Goal: Navigation & Orientation: Locate item on page

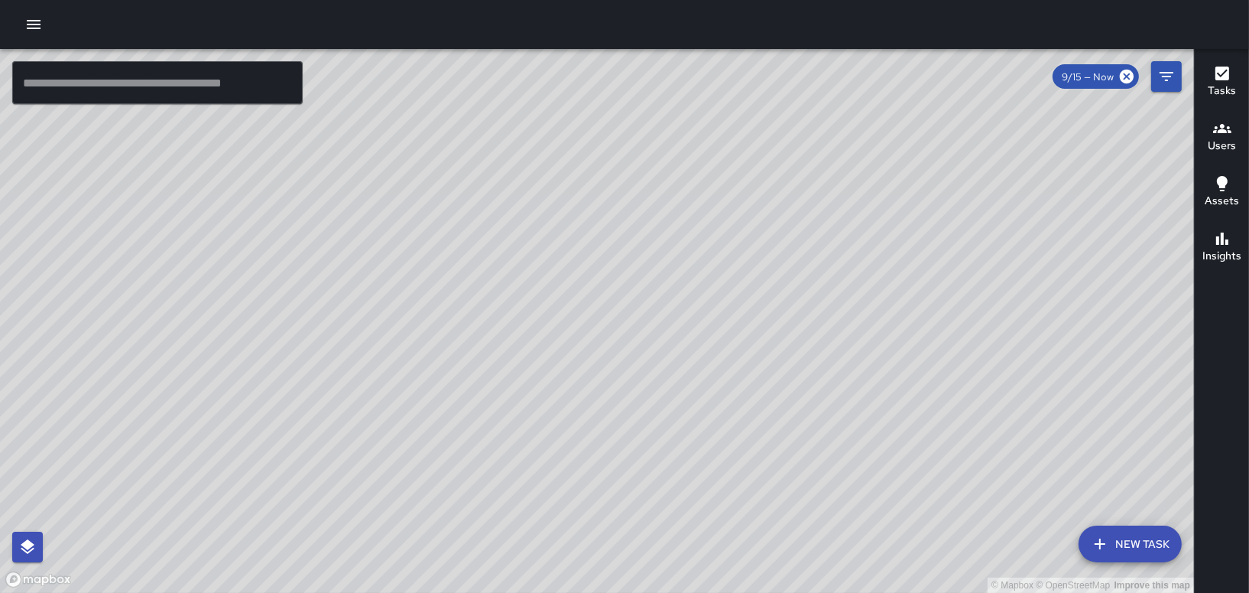
drag, startPoint x: 380, startPoint y: 395, endPoint x: 668, endPoint y: 257, distance: 318.8
click at [667, 257] on div "© Mapbox © OpenStreetMap Improve this map" at bounding box center [597, 321] width 1194 height 544
drag, startPoint x: 917, startPoint y: 177, endPoint x: 793, endPoint y: 320, distance: 189.2
click at [793, 320] on div "© Mapbox © OpenStreetMap Improve this map" at bounding box center [597, 321] width 1194 height 544
drag, startPoint x: 806, startPoint y: 289, endPoint x: 811, endPoint y: 276, distance: 13.8
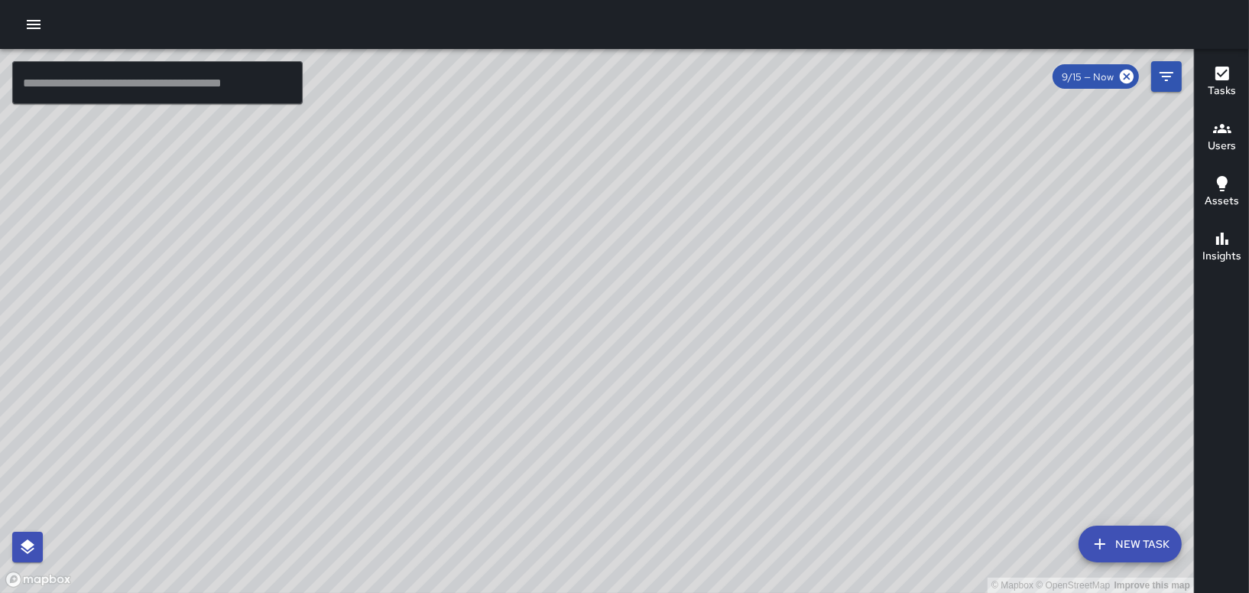
click at [811, 276] on div "© Mapbox © OpenStreetMap Improve this map MK [PERSON_NAME] Completed on [DATE] …" at bounding box center [597, 321] width 1194 height 544
drag, startPoint x: 914, startPoint y: 285, endPoint x: 745, endPoint y: 275, distance: 169.3
click at [745, 275] on div "© Mapbox © OpenStreetMap Improve this map" at bounding box center [597, 321] width 1194 height 544
drag, startPoint x: 595, startPoint y: 213, endPoint x: 606, endPoint y: 268, distance: 55.5
click at [606, 268] on div "© Mapbox © OpenStreetMap Improve this map" at bounding box center [597, 321] width 1194 height 544
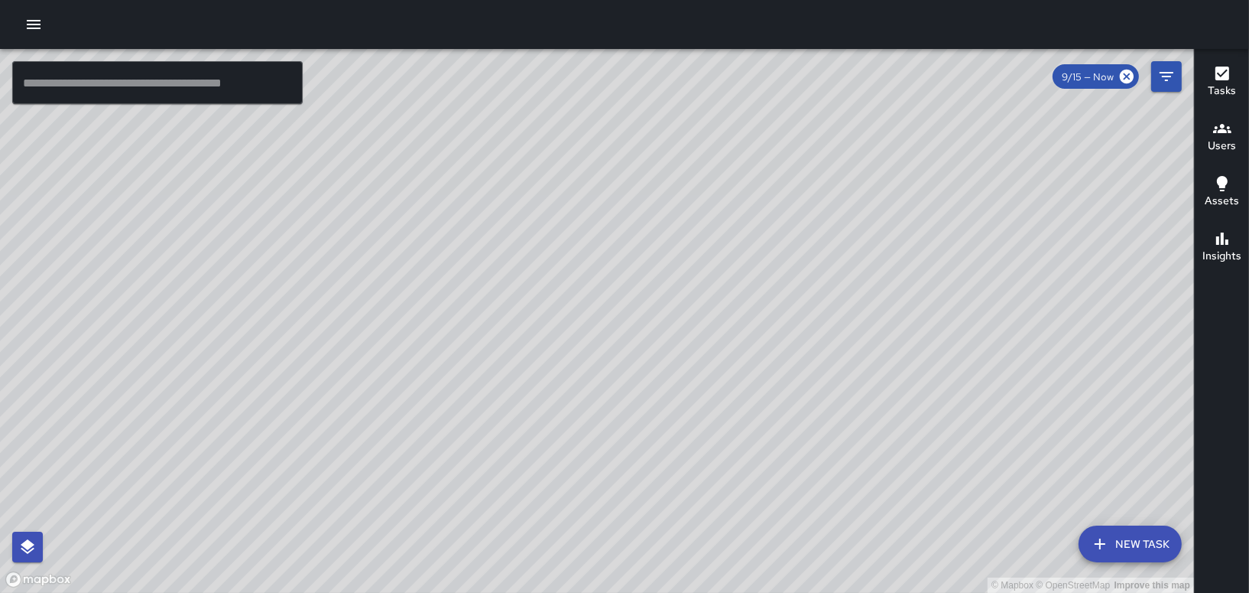
drag, startPoint x: 1103, startPoint y: 268, endPoint x: 924, endPoint y: 151, distance: 214.2
click at [926, 152] on div "© Mapbox © OpenStreetMap Improve this map" at bounding box center [597, 321] width 1194 height 544
drag, startPoint x: 1057, startPoint y: 150, endPoint x: 900, endPoint y: 346, distance: 250.8
click at [900, 346] on div "© Mapbox © OpenStreetMap Improve this map" at bounding box center [597, 321] width 1194 height 544
click at [250, 280] on div "© Mapbox © OpenStreetMap Improve this map IK [PERSON_NAME] [STREET_ADDRESS] Com…" at bounding box center [597, 321] width 1194 height 544
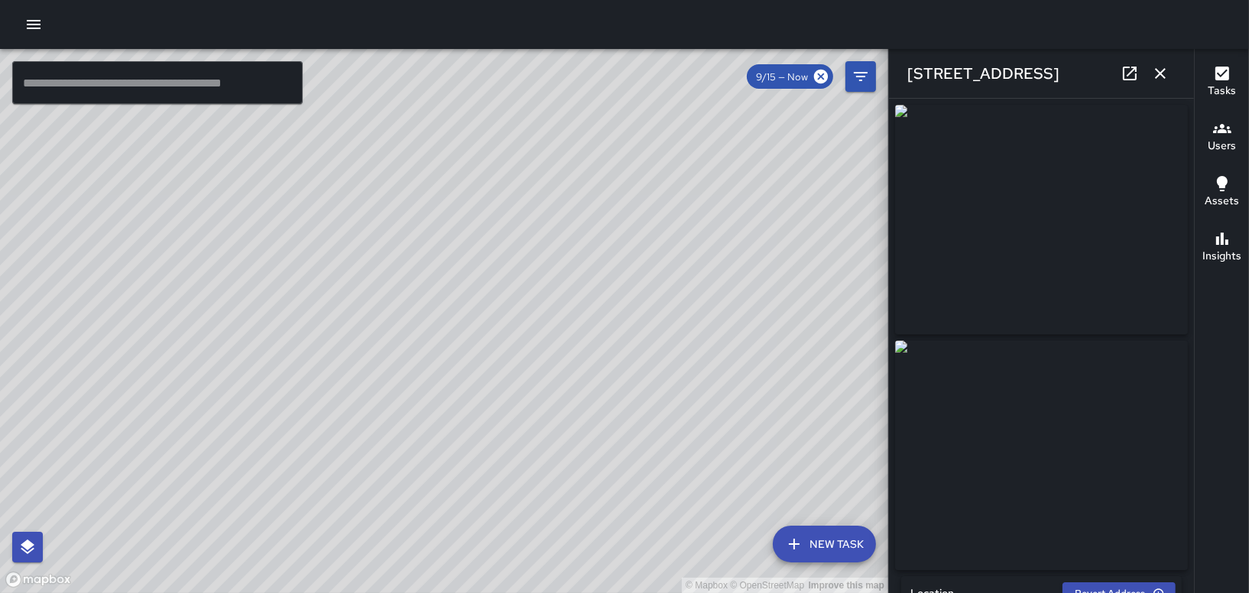
click at [1148, 80] on button "button" at bounding box center [1160, 73] width 31 height 31
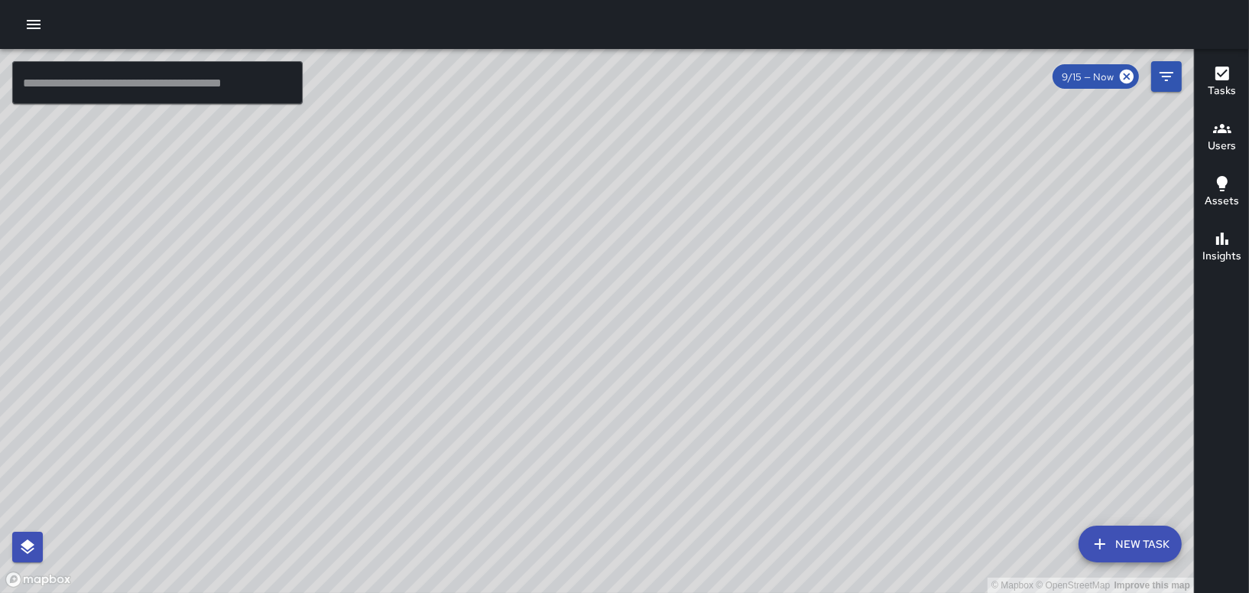
drag, startPoint x: 896, startPoint y: 304, endPoint x: 611, endPoint y: 204, distance: 302.0
click at [611, 204] on div "© Mapbox © OpenStreetMap Improve this map" at bounding box center [597, 321] width 1194 height 544
drag, startPoint x: 1061, startPoint y: 335, endPoint x: 915, endPoint y: 342, distance: 147.0
click at [915, 342] on div "© Mapbox © OpenStreetMap Improve this map" at bounding box center [597, 321] width 1194 height 544
drag, startPoint x: 435, startPoint y: 257, endPoint x: 447, endPoint y: 262, distance: 12.4
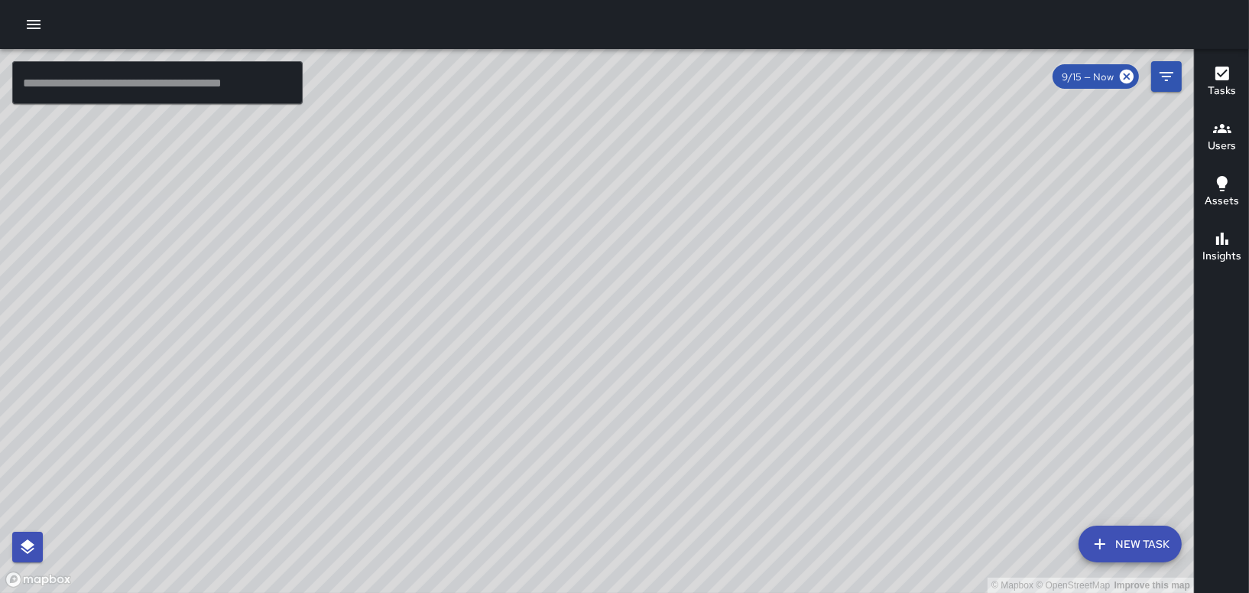
click at [444, 262] on div "© Mapbox © OpenStreetMap Improve this map" at bounding box center [597, 321] width 1194 height 544
drag, startPoint x: 434, startPoint y: 152, endPoint x: 751, endPoint y: 302, distance: 350.3
click at [751, 302] on div "© Mapbox © OpenStreetMap Improve this map" at bounding box center [597, 321] width 1194 height 544
drag, startPoint x: 798, startPoint y: 200, endPoint x: 694, endPoint y: 396, distance: 221.7
click at [694, 396] on div "© Mapbox © OpenStreetMap Improve this map" at bounding box center [597, 321] width 1194 height 544
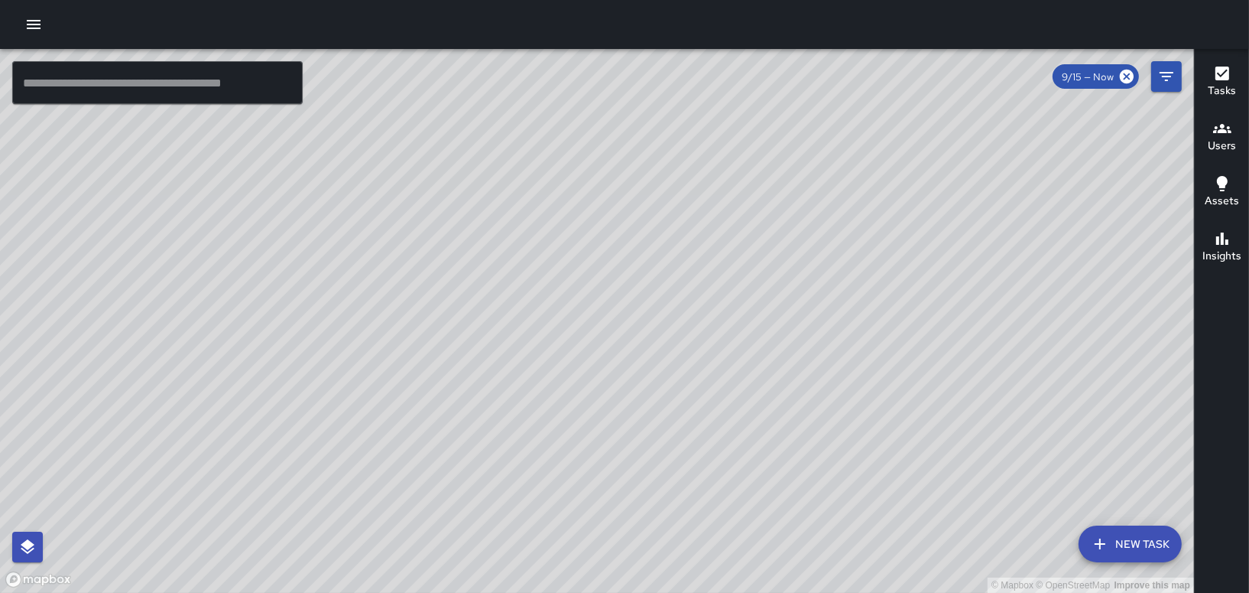
drag, startPoint x: 725, startPoint y: 158, endPoint x: 722, endPoint y: 217, distance: 59.0
click at [722, 217] on div "© Mapbox © OpenStreetMap Improve this map" at bounding box center [597, 321] width 1194 height 544
drag, startPoint x: 994, startPoint y: 213, endPoint x: 804, endPoint y: 167, distance: 194.9
click at [811, 170] on div "© Mapbox © OpenStreetMap Improve this map" at bounding box center [597, 321] width 1194 height 544
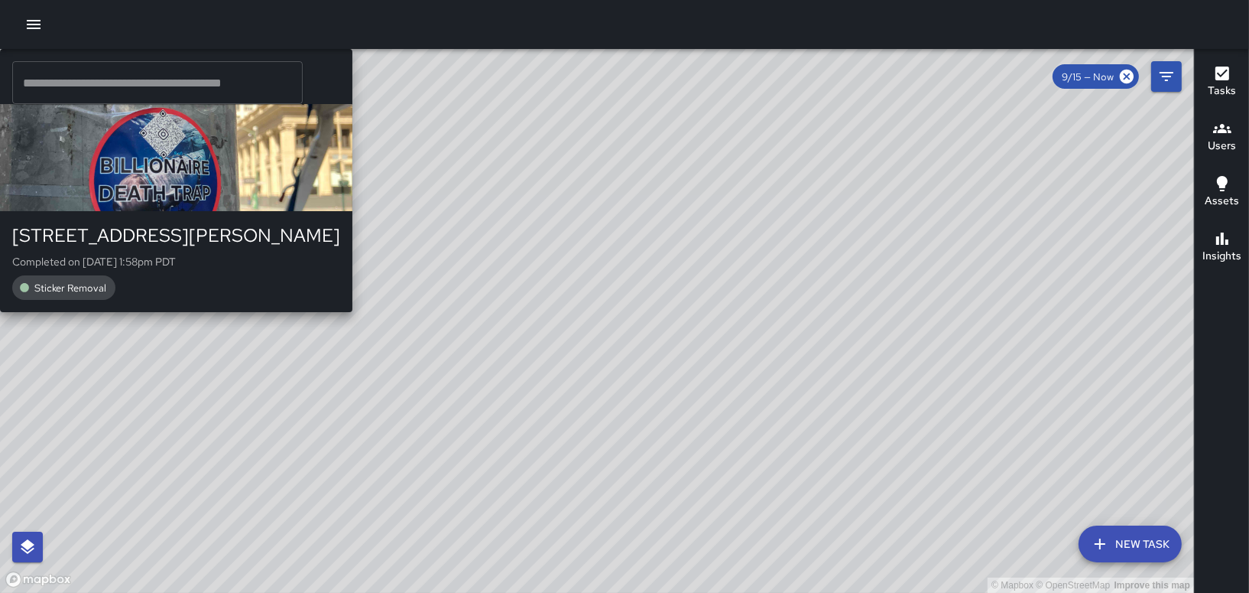
drag, startPoint x: 492, startPoint y: 158, endPoint x: 450, endPoint y: 269, distance: 118.3
click at [450, 269] on div "© Mapbox © OpenStreetMap Improve this map FV [PERSON_NAME] [STREET_ADDRESS][PER…" at bounding box center [597, 321] width 1194 height 544
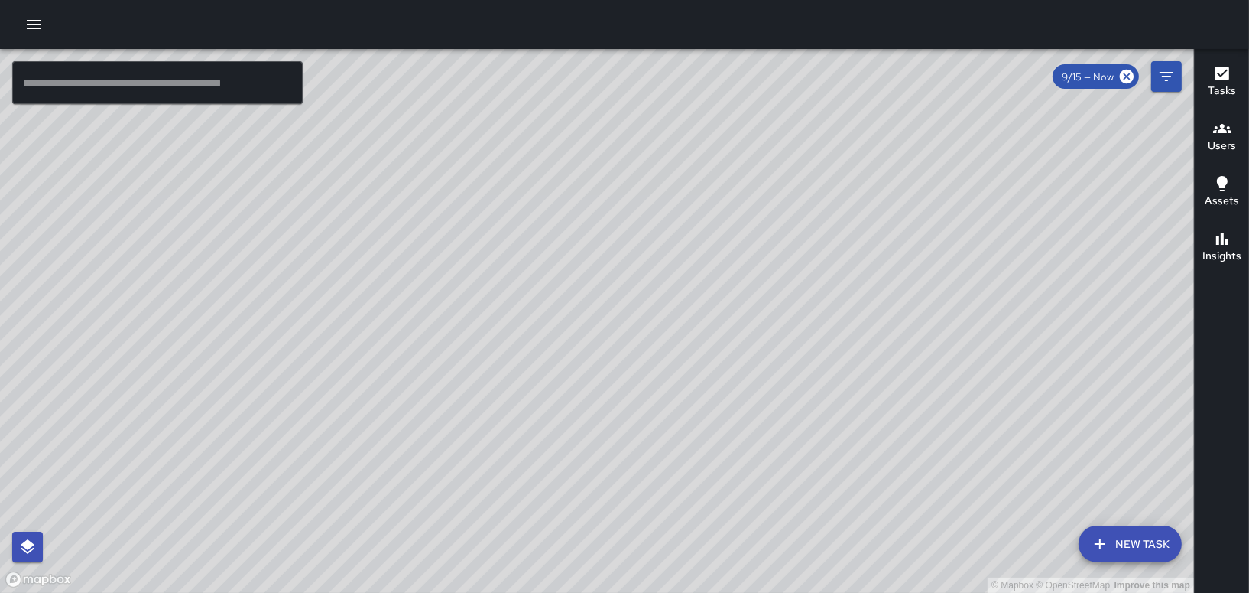
drag, startPoint x: 845, startPoint y: 367, endPoint x: 755, endPoint y: 370, distance: 89.5
click at [757, 371] on div "© Mapbox © OpenStreetMap Improve this map" at bounding box center [597, 321] width 1194 height 544
drag, startPoint x: 815, startPoint y: 326, endPoint x: 776, endPoint y: 330, distance: 39.2
click at [766, 344] on div "© Mapbox © OpenStreetMap Improve this map" at bounding box center [597, 321] width 1194 height 544
drag, startPoint x: 780, startPoint y: 325, endPoint x: 718, endPoint y: 347, distance: 65.8
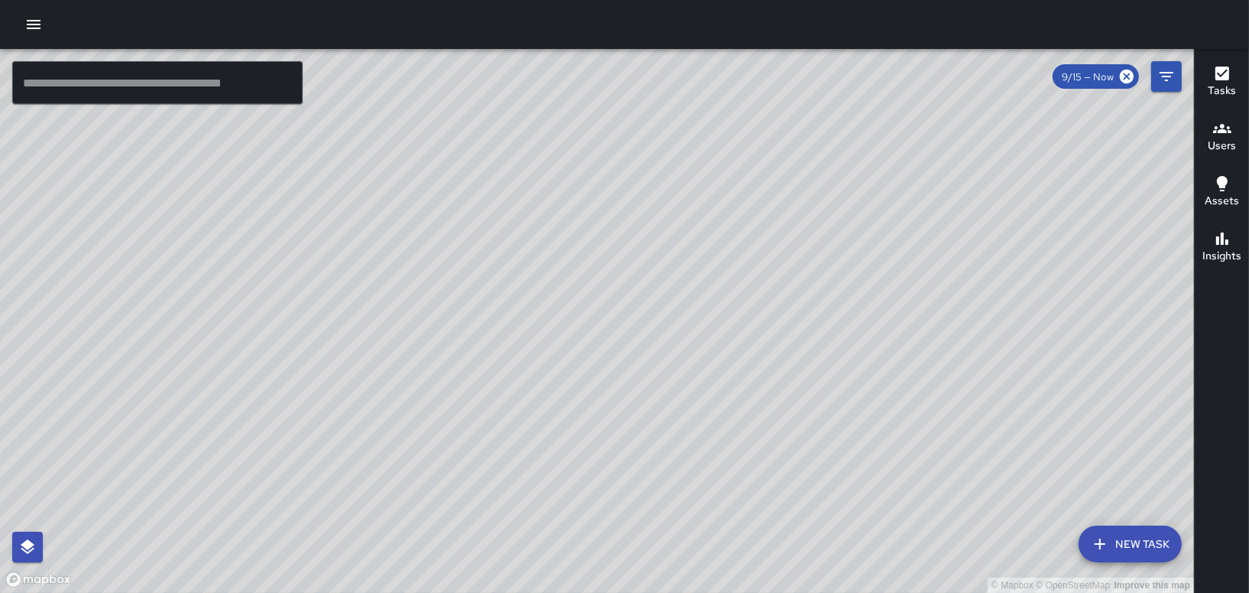
click at [721, 347] on div "© Mapbox © OpenStreetMap Improve this map" at bounding box center [597, 321] width 1194 height 544
drag, startPoint x: 692, startPoint y: 406, endPoint x: 677, endPoint y: 280, distance: 127.1
click at [677, 280] on div "© Mapbox © OpenStreetMap Improve this map" at bounding box center [597, 321] width 1194 height 544
drag, startPoint x: 513, startPoint y: 437, endPoint x: 662, endPoint y: 278, distance: 218.0
click at [662, 278] on div "© Mapbox © OpenStreetMap Improve this map" at bounding box center [597, 321] width 1194 height 544
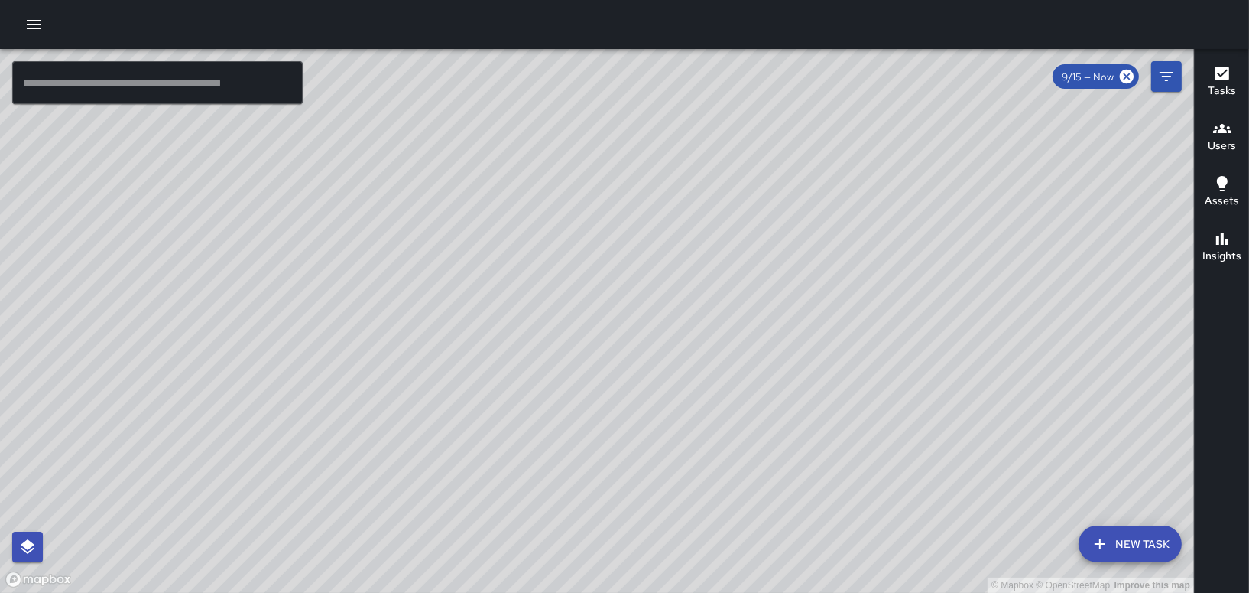
drag, startPoint x: 818, startPoint y: 230, endPoint x: 643, endPoint y: 320, distance: 197.0
click at [643, 320] on div "© Mapbox © OpenStreetMap Improve this map" at bounding box center [597, 321] width 1194 height 544
drag, startPoint x: 651, startPoint y: 112, endPoint x: 843, endPoint y: 215, distance: 217.6
click at [843, 215] on div "© Mapbox © OpenStreetMap Improve this map" at bounding box center [597, 321] width 1194 height 544
drag, startPoint x: 989, startPoint y: 370, endPoint x: 954, endPoint y: 366, distance: 35.5
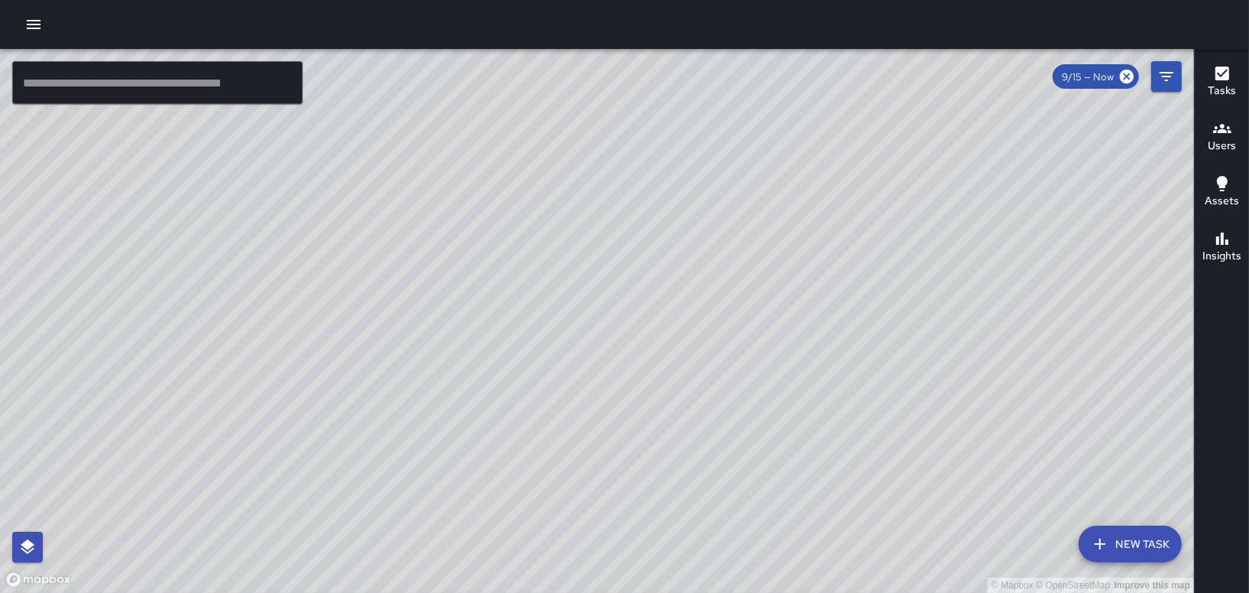
click at [954, 366] on div "© Mapbox © OpenStreetMap Improve this map" at bounding box center [597, 321] width 1194 height 544
drag, startPoint x: 978, startPoint y: 348, endPoint x: 925, endPoint y: 341, distance: 53.2
click at [925, 341] on div "© Mapbox © OpenStreetMap Improve this map" at bounding box center [597, 321] width 1194 height 544
drag, startPoint x: 723, startPoint y: 287, endPoint x: 703, endPoint y: 359, distance: 75.1
click at [703, 359] on div "© Mapbox © OpenStreetMap Improve this map" at bounding box center [597, 321] width 1194 height 544
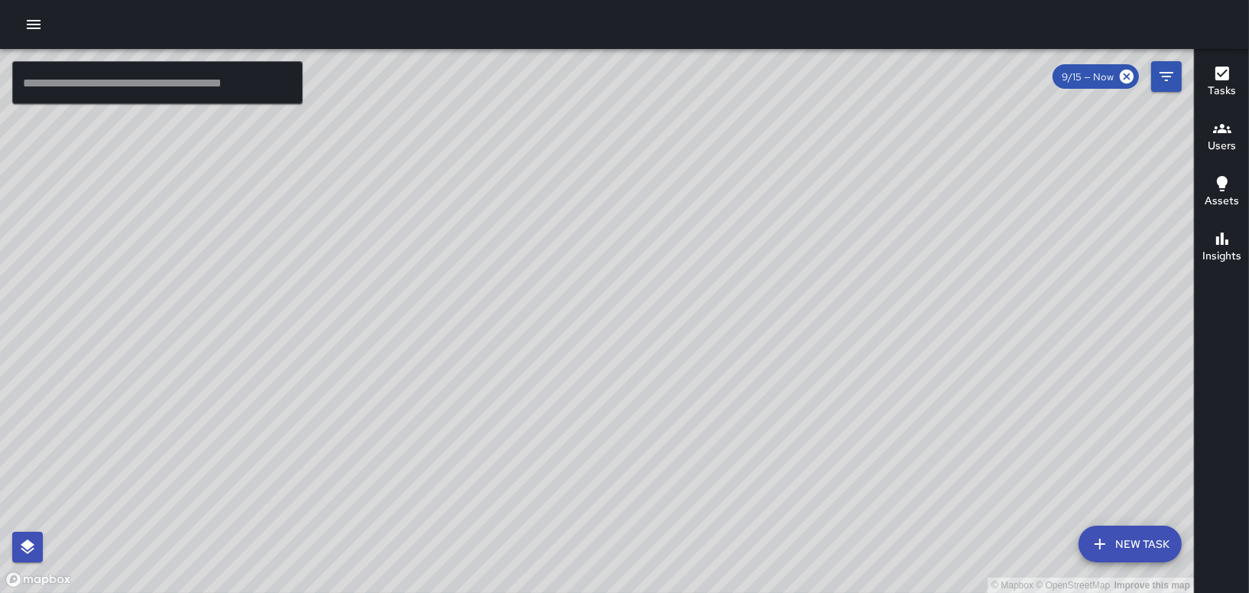
drag, startPoint x: 733, startPoint y: 369, endPoint x: 740, endPoint y: 350, distance: 19.6
click at [740, 350] on div "© Mapbox © OpenStreetMap Improve this map" at bounding box center [597, 321] width 1194 height 544
drag, startPoint x: 489, startPoint y: 458, endPoint x: 531, endPoint y: 326, distance: 139.0
click at [526, 331] on div "© Mapbox © OpenStreetMap Improve this map" at bounding box center [597, 321] width 1194 height 544
drag, startPoint x: 538, startPoint y: 359, endPoint x: 577, endPoint y: 184, distance: 178.5
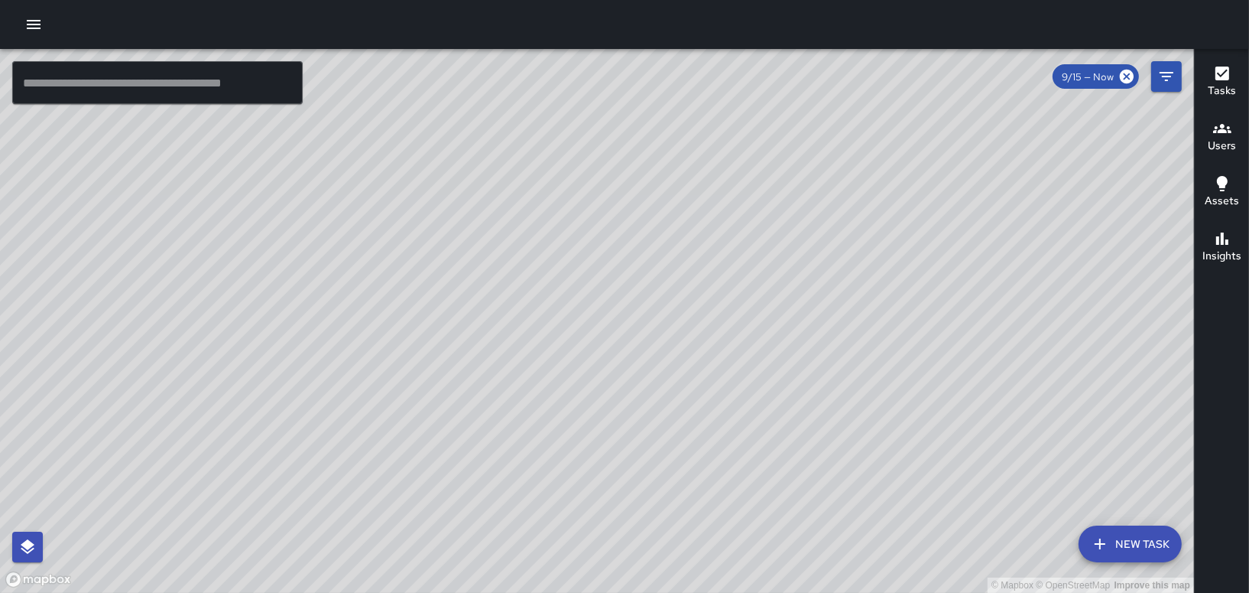
click at [577, 184] on div "© Mapbox © OpenStreetMap Improve this map" at bounding box center [597, 321] width 1194 height 544
drag, startPoint x: 598, startPoint y: 167, endPoint x: 633, endPoint y: 253, distance: 92.6
click at [633, 253] on div "© Mapbox © OpenStreetMap Improve this map" at bounding box center [597, 321] width 1194 height 544
drag, startPoint x: 977, startPoint y: 464, endPoint x: 861, endPoint y: 382, distance: 142.1
click at [861, 382] on div "© Mapbox © OpenStreetMap Improve this map" at bounding box center [597, 321] width 1194 height 544
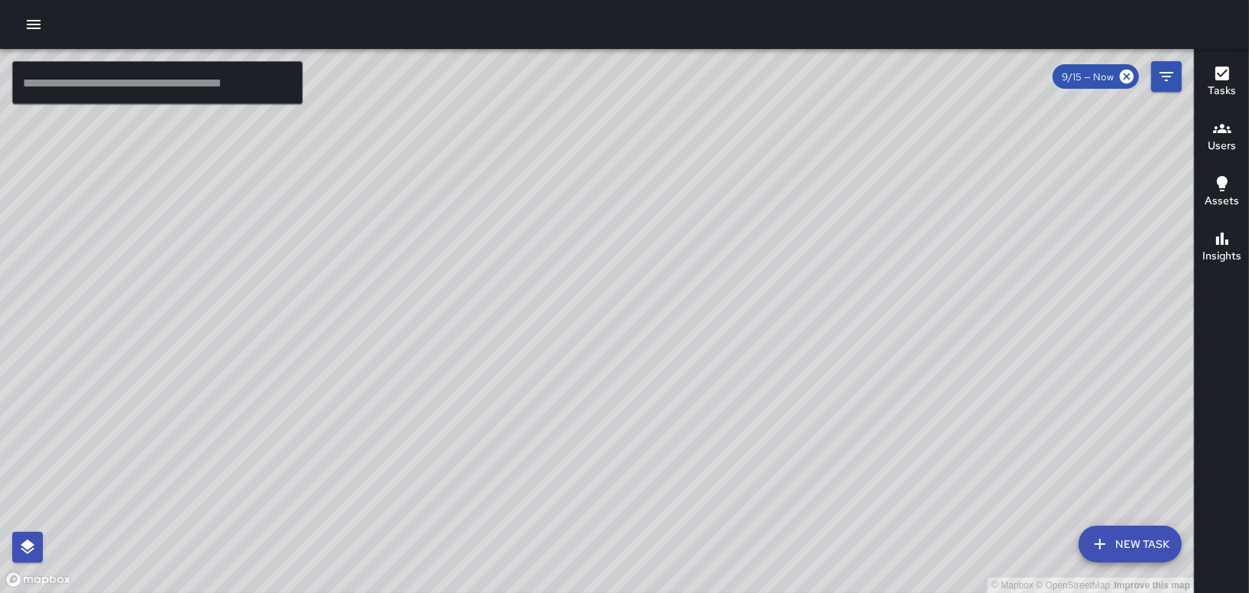
drag, startPoint x: 775, startPoint y: 362, endPoint x: 725, endPoint y: 154, distance: 213.1
click at [725, 159] on div "© Mapbox © OpenStreetMap Improve this map" at bounding box center [597, 321] width 1194 height 544
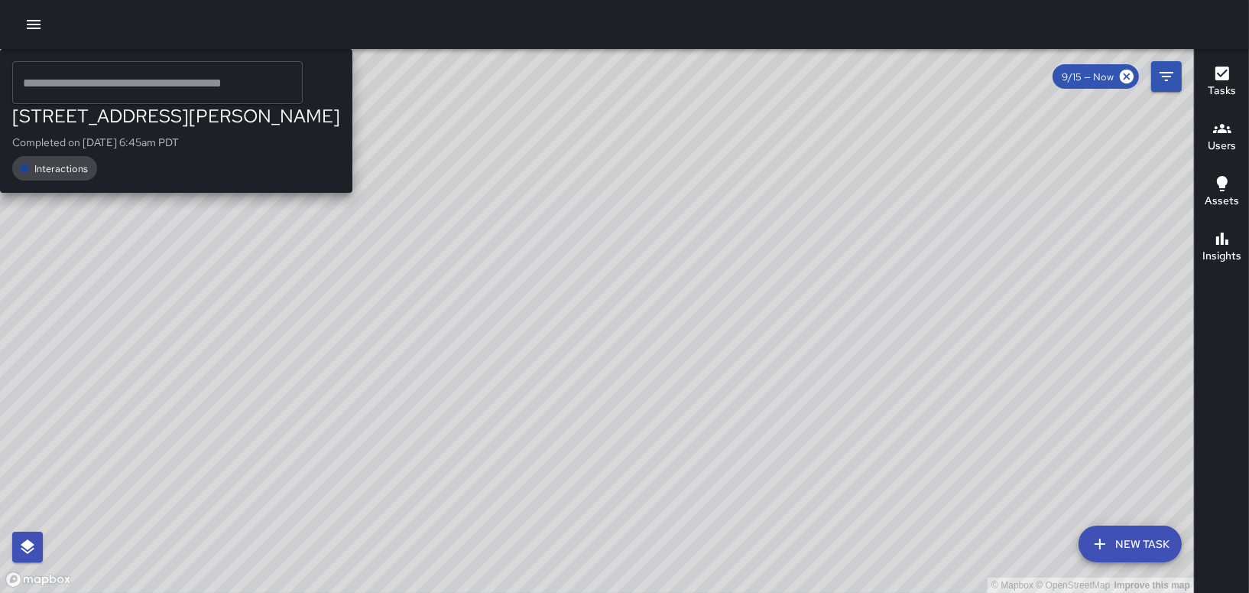
drag, startPoint x: 537, startPoint y: 180, endPoint x: 479, endPoint y: 364, distance: 193.2
click at [481, 364] on div "© Mapbox © OpenStreetMap Improve this map BW [PERSON_NAME][GEOGRAPHIC_DATA][STR…" at bounding box center [597, 321] width 1194 height 544
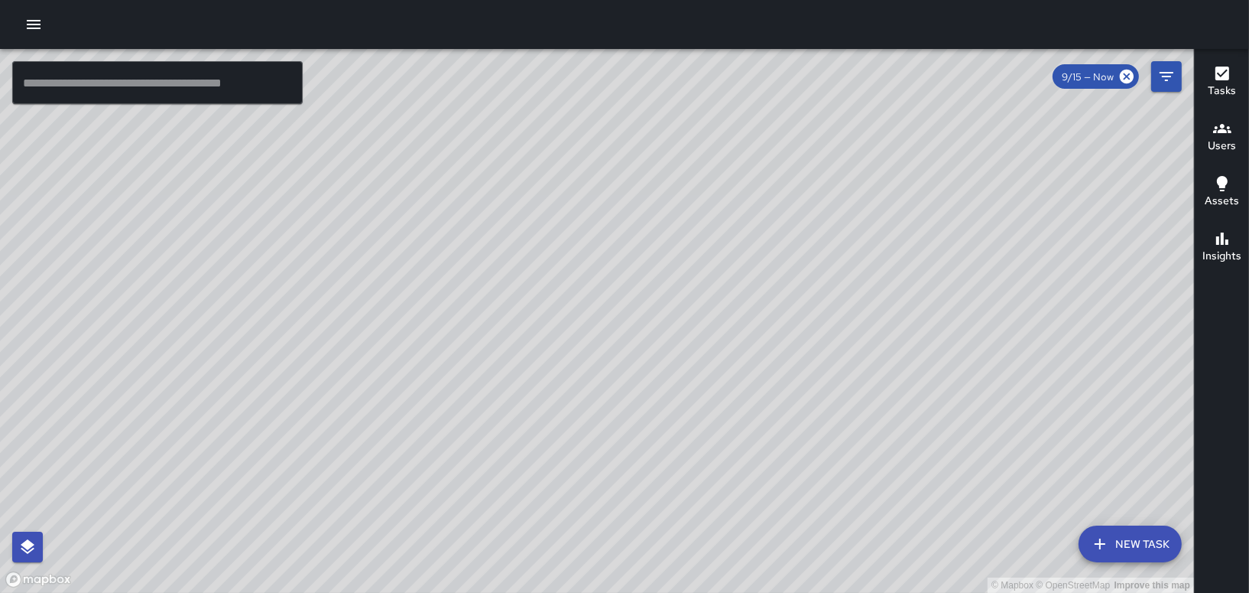
drag, startPoint x: 762, startPoint y: 215, endPoint x: 533, endPoint y: 460, distance: 335.4
click at [533, 460] on div "© Mapbox © OpenStreetMap Improve this map" at bounding box center [597, 321] width 1194 height 544
drag, startPoint x: 363, startPoint y: 172, endPoint x: 463, endPoint y: 322, distance: 180.3
click at [460, 333] on div "© Mapbox © OpenStreetMap Improve this map" at bounding box center [597, 321] width 1194 height 544
drag, startPoint x: 986, startPoint y: 402, endPoint x: 970, endPoint y: 189, distance: 214.0
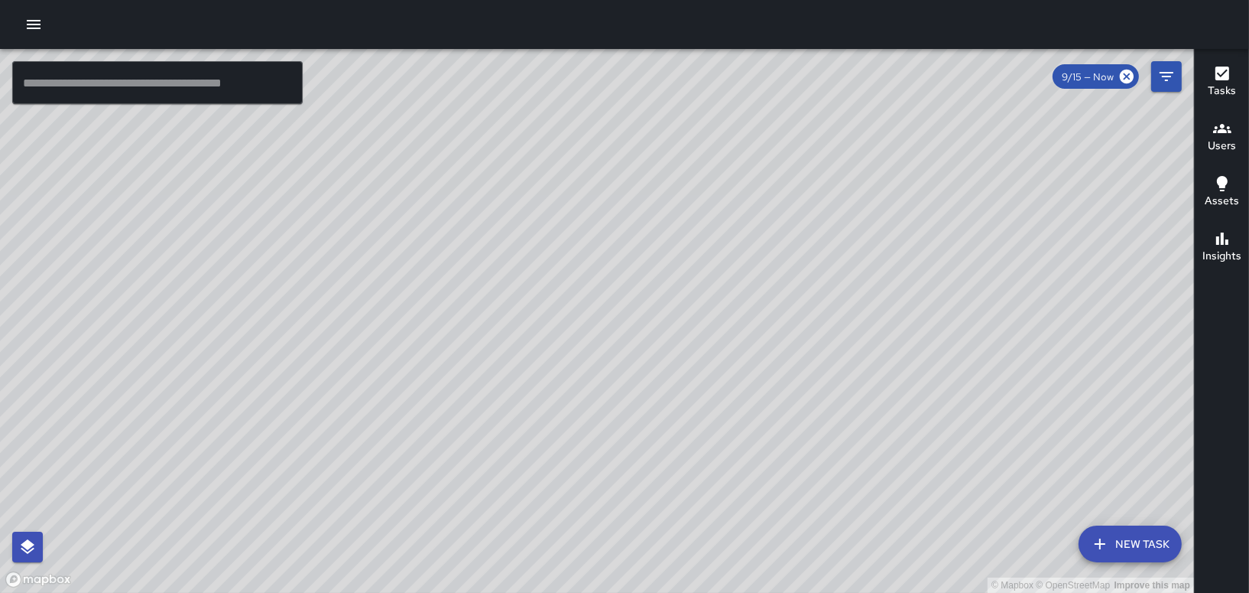
click at [967, 190] on div "© Mapbox © OpenStreetMap Improve this map" at bounding box center [597, 321] width 1194 height 544
drag, startPoint x: 898, startPoint y: 241, endPoint x: 1022, endPoint y: 576, distance: 357.1
click at [1022, 576] on div "© Mapbox © OpenStreetMap Improve this map" at bounding box center [597, 321] width 1194 height 544
drag, startPoint x: 788, startPoint y: 321, endPoint x: 928, endPoint y: 590, distance: 303.0
click at [928, 590] on div "© Mapbox © OpenStreetMap Improve this map" at bounding box center [597, 321] width 1194 height 544
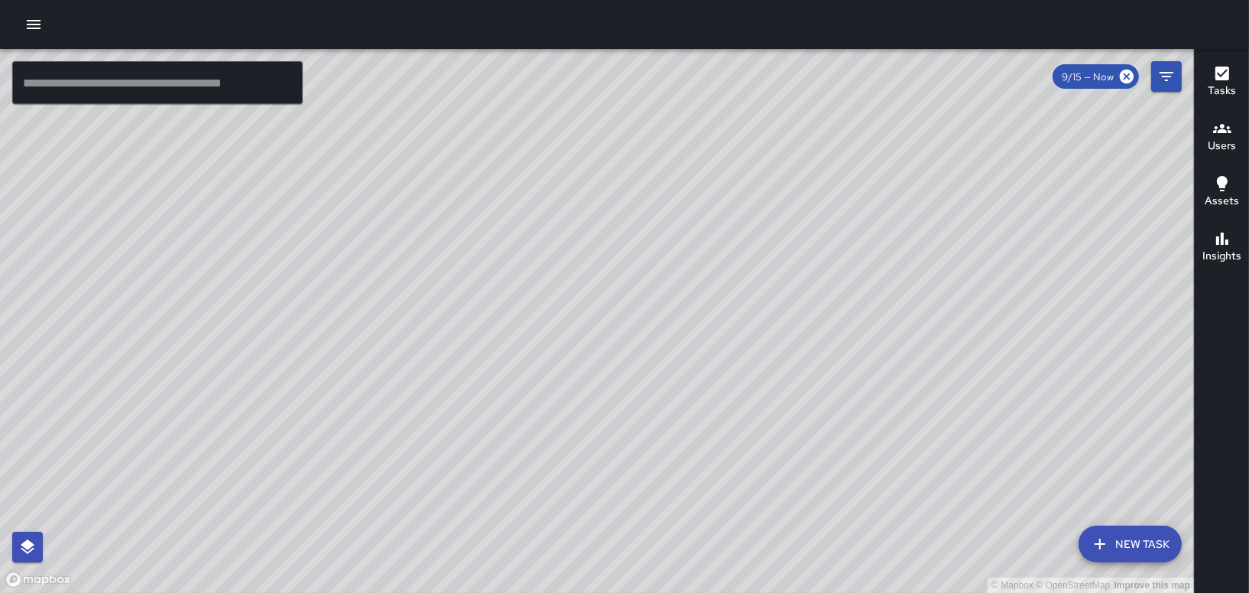
drag, startPoint x: 554, startPoint y: 401, endPoint x: 772, endPoint y: 397, distance: 218.0
click at [772, 397] on div "© Mapbox © OpenStreetMap Improve this map" at bounding box center [597, 321] width 1194 height 544
drag, startPoint x: 954, startPoint y: 371, endPoint x: 790, endPoint y: 379, distance: 164.6
click at [806, 375] on div "© Mapbox © OpenStreetMap Improve this map" at bounding box center [597, 321] width 1194 height 544
drag, startPoint x: 681, startPoint y: 537, endPoint x: 788, endPoint y: 266, distance: 291.1
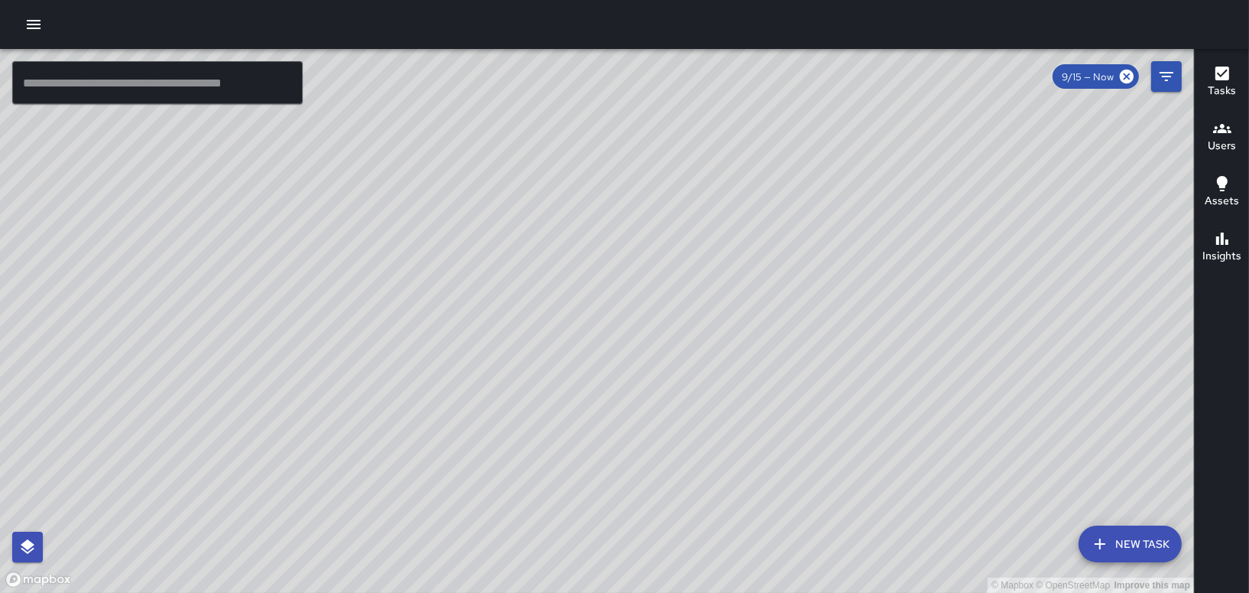
click at [788, 266] on div "© Mapbox © OpenStreetMap Improve this map" at bounding box center [597, 321] width 1194 height 544
click at [1232, 147] on h6 "Users" at bounding box center [1222, 146] width 28 height 17
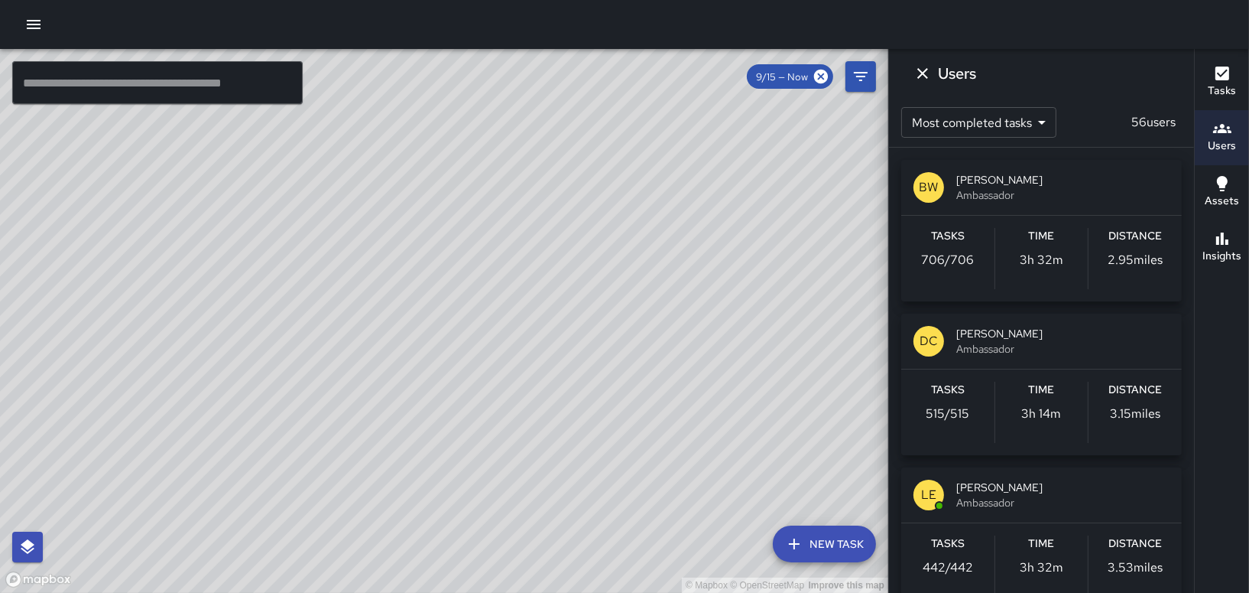
drag, startPoint x: 764, startPoint y: 330, endPoint x: 689, endPoint y: 495, distance: 181.4
click at [689, 495] on div "© Mapbox © OpenStreetMap Improve this map" at bounding box center [444, 321] width 889 height 544
click at [931, 70] on icon "Dismiss" at bounding box center [923, 73] width 18 height 18
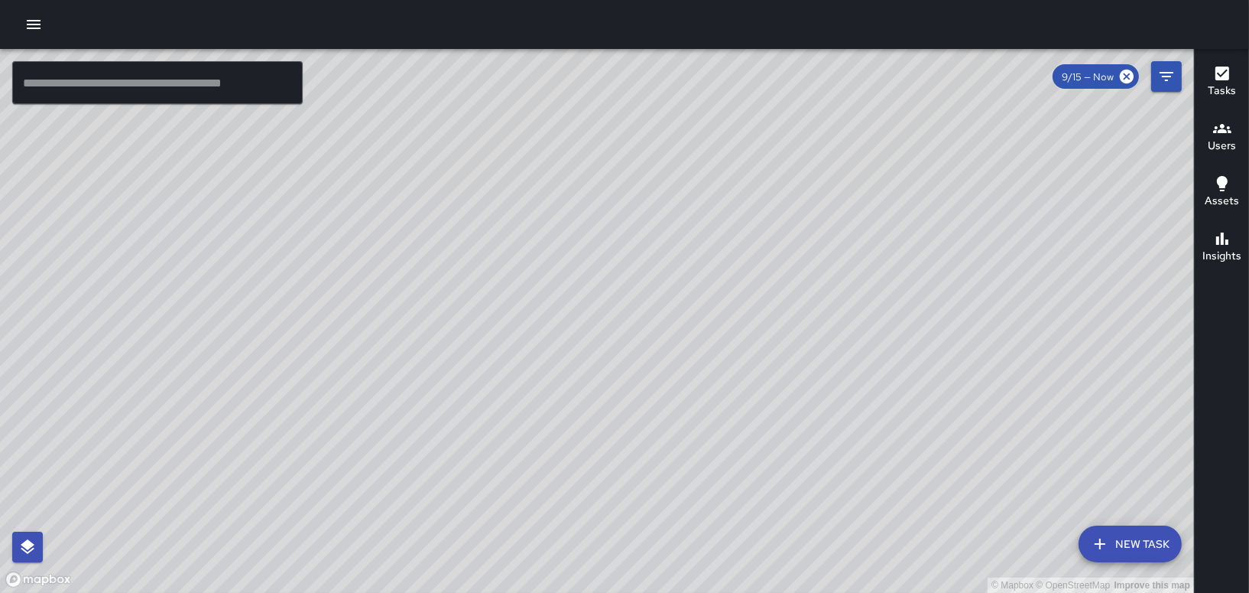
drag, startPoint x: 728, startPoint y: 239, endPoint x: 703, endPoint y: 298, distance: 64.1
click at [703, 298] on div "© Mapbox © OpenStreetMap Improve this map" at bounding box center [597, 321] width 1194 height 544
drag, startPoint x: 292, startPoint y: 425, endPoint x: 530, endPoint y: 202, distance: 326.2
click at [530, 202] on div "© Mapbox © OpenStreetMap Improve this map" at bounding box center [597, 321] width 1194 height 544
drag, startPoint x: 671, startPoint y: 316, endPoint x: 668, endPoint y: 403, distance: 87.2
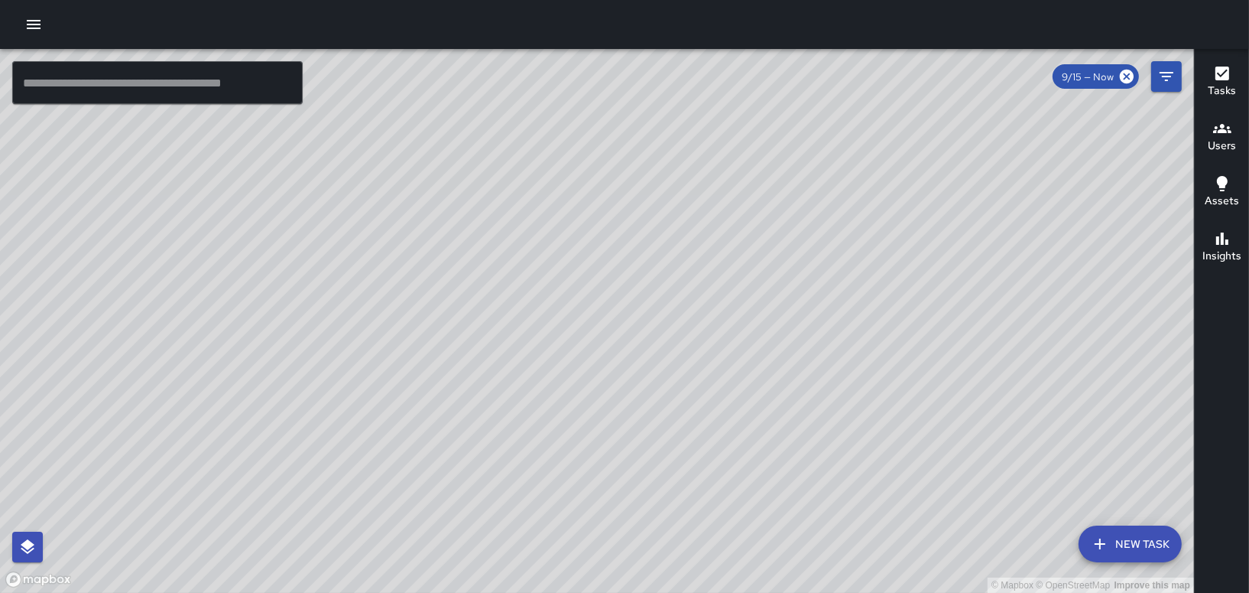
click at [668, 403] on div "© Mapbox © OpenStreetMap Improve this map" at bounding box center [597, 321] width 1194 height 544
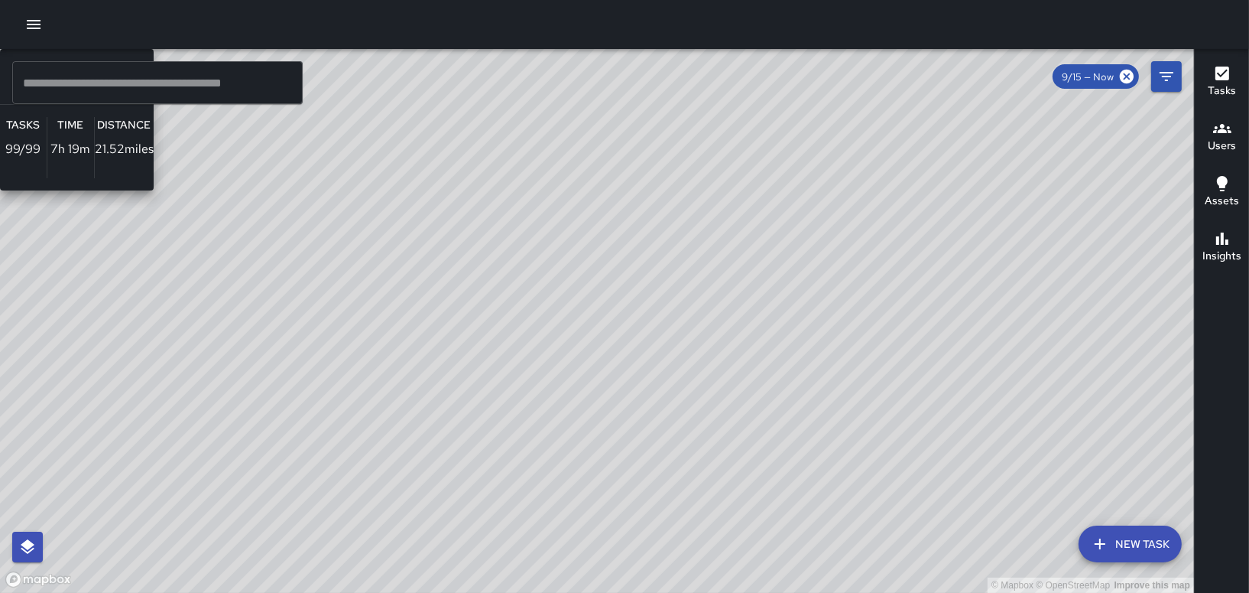
click at [523, 398] on div "© Mapbox © OpenStreetMap Improve this map DO [PERSON_NAME] Ambassador Tasks 99 …" at bounding box center [597, 321] width 1194 height 544
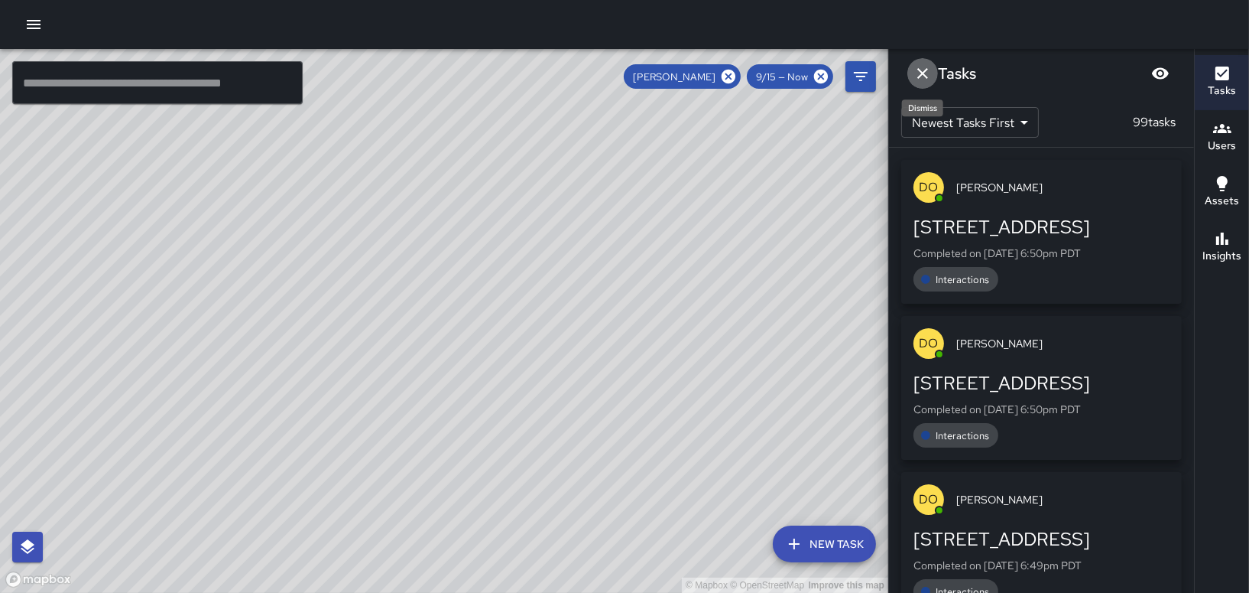
click at [921, 65] on icon "Dismiss" at bounding box center [923, 73] width 18 height 18
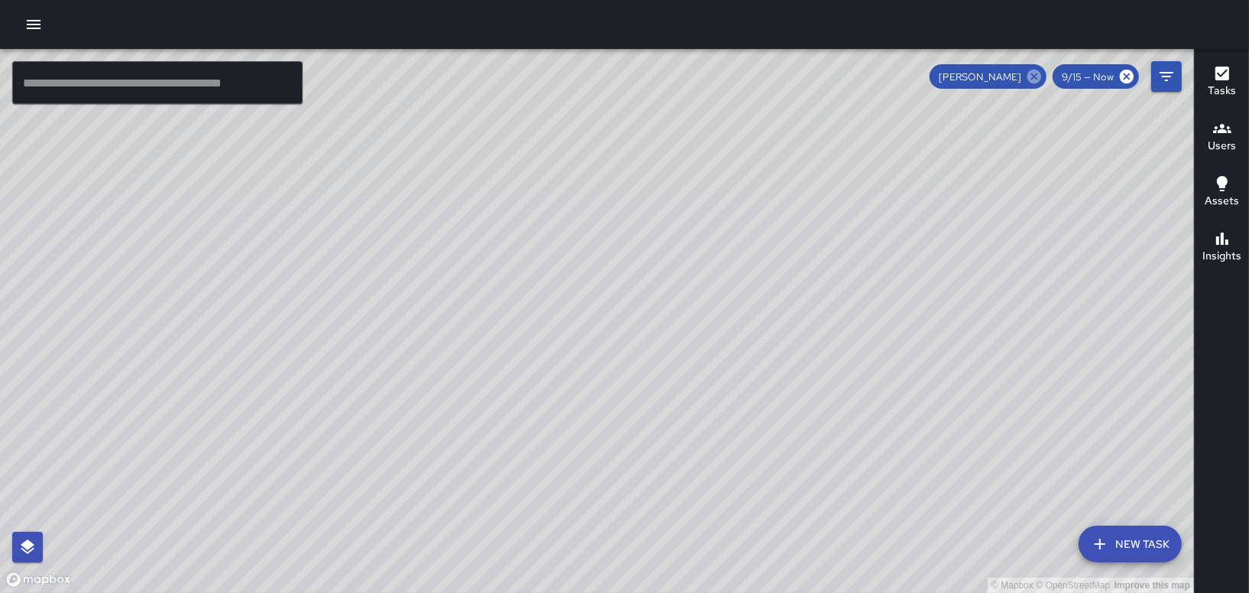
click at [1031, 69] on icon at bounding box center [1034, 76] width 17 height 17
drag, startPoint x: 755, startPoint y: 134, endPoint x: 786, endPoint y: 339, distance: 207.2
click at [786, 339] on div "© Mapbox © OpenStreetMap Improve this map" at bounding box center [597, 321] width 1194 height 544
drag, startPoint x: 739, startPoint y: 355, endPoint x: 758, endPoint y: 299, distance: 59.0
click at [758, 299] on div "© Mapbox © OpenStreetMap Improve this map" at bounding box center [597, 321] width 1194 height 544
